Goal: Transaction & Acquisition: Purchase product/service

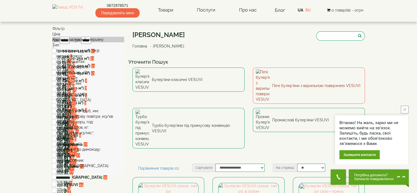
click at [289, 74] on link "Печі булер'яни з варильною поверхнею VESUVI" at bounding box center [308, 85] width 112 height 36
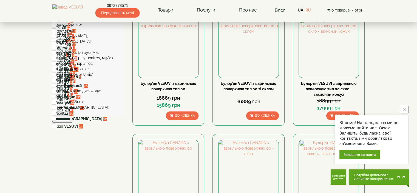
scroll to position [27, 0]
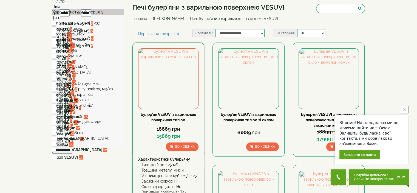
click at [180, 114] on link "Булер'ян VESUVI з варильною поверхнею тип 00" at bounding box center [168, 117] width 56 height 10
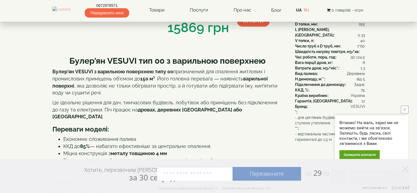
scroll to position [192, 0]
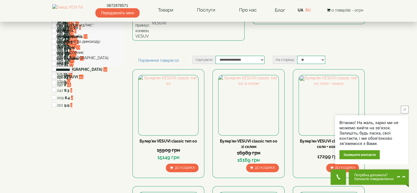
scroll to position [55, 0]
